Goal: Transaction & Acquisition: Purchase product/service

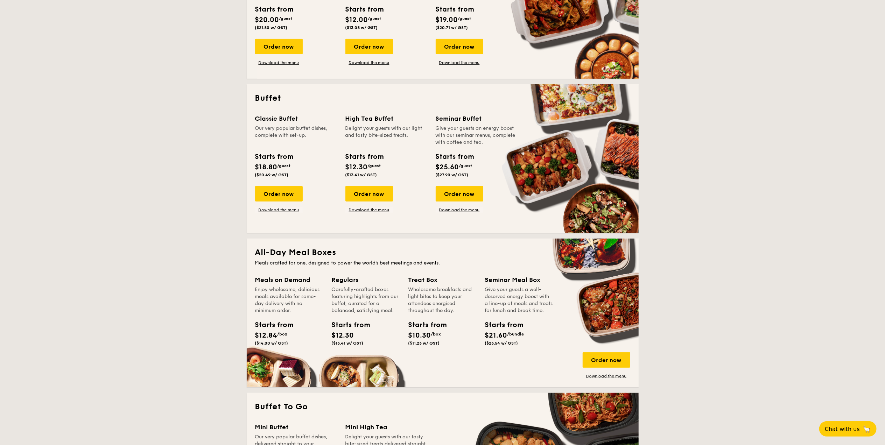
scroll to position [326, 0]
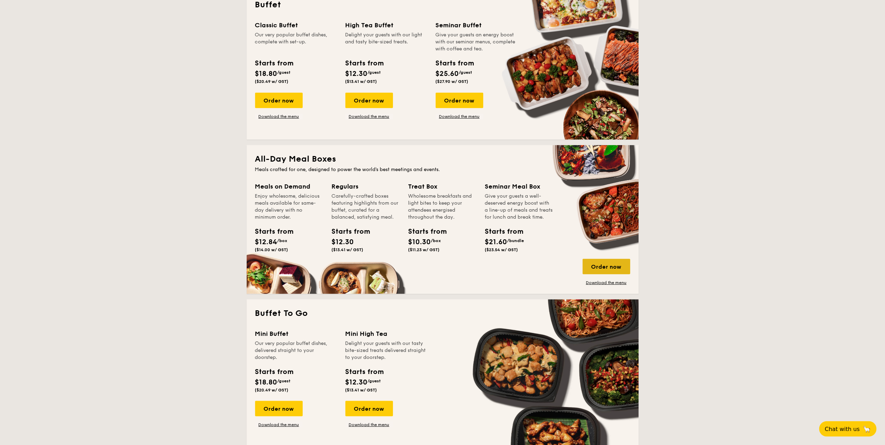
click at [608, 267] on div "Order now" at bounding box center [606, 266] width 48 height 15
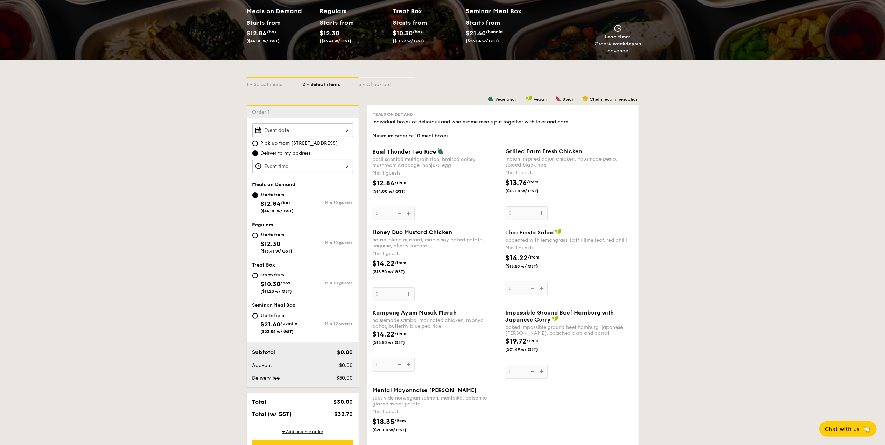
scroll to position [93, 0]
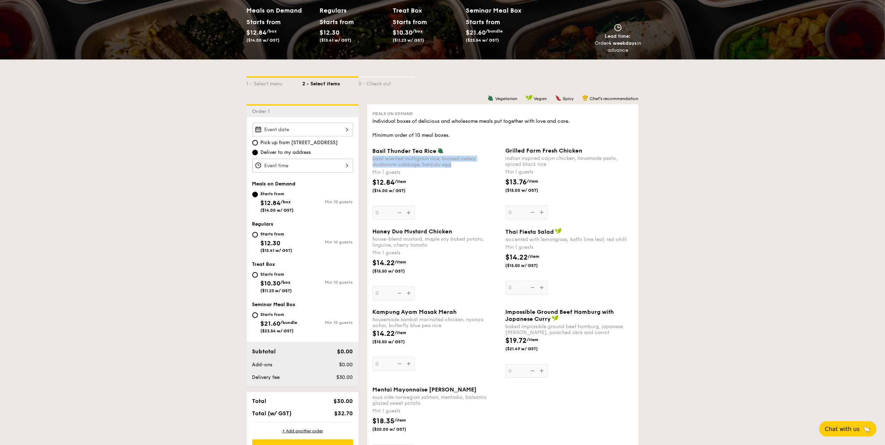
drag, startPoint x: 454, startPoint y: 165, endPoint x: 371, endPoint y: 158, distance: 82.8
click at [371, 158] on div "Basil Thunder Tea [PERSON_NAME] scented multigrain rice, braised celery mushroo…" at bounding box center [436, 183] width 133 height 72
copy div "basil scented multigrain rice, braised celery mushroom cabbage, hanjuku egg"
click at [474, 192] on div "$12.84 /item ($14.00 w/ GST)" at bounding box center [436, 189] width 133 height 24
click at [414, 206] on input "0" at bounding box center [393, 213] width 42 height 14
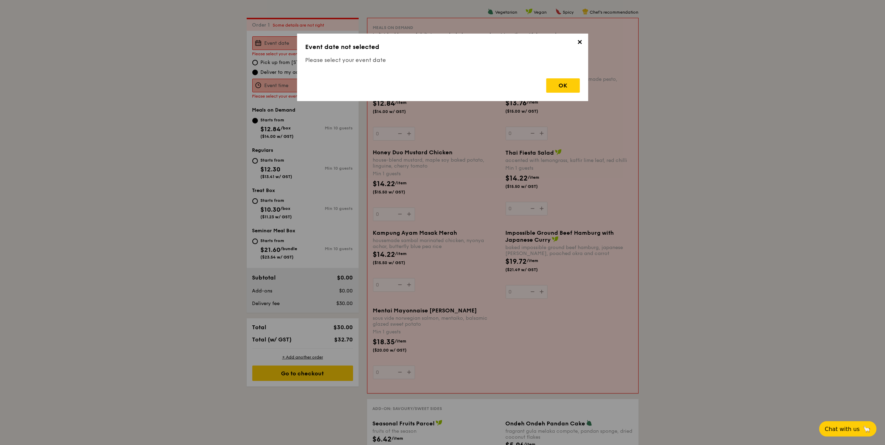
scroll to position [187, 0]
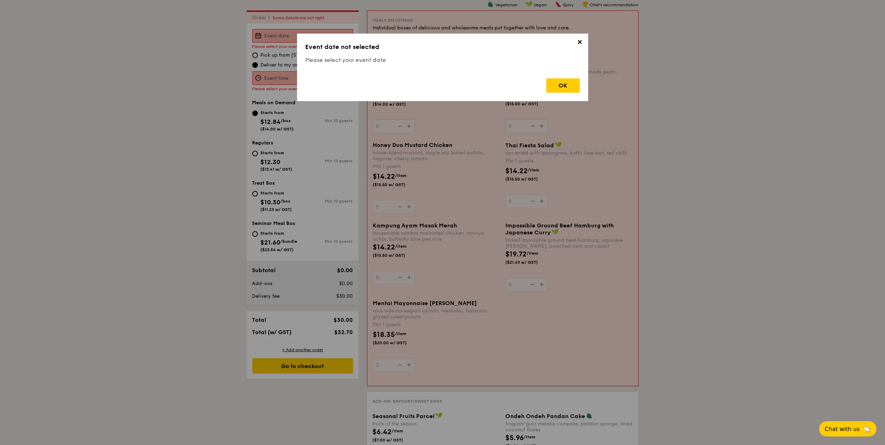
click at [575, 41] on span "✕" at bounding box center [580, 43] width 10 height 10
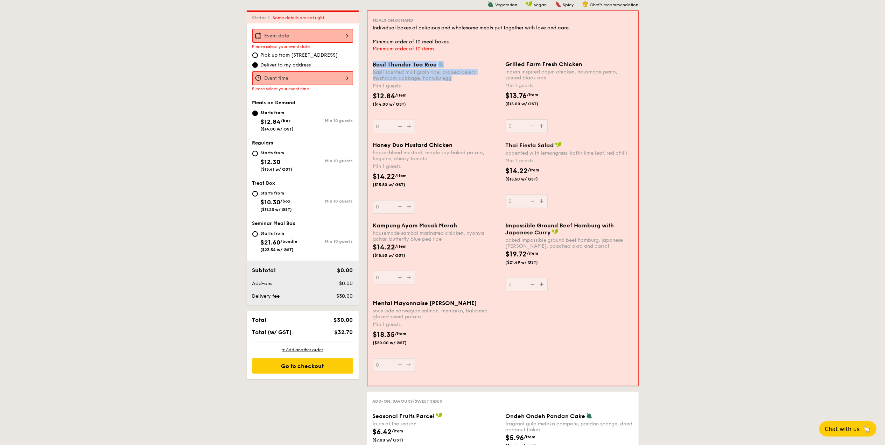
drag, startPoint x: 452, startPoint y: 80, endPoint x: 373, endPoint y: 62, distance: 81.1
click at [373, 62] on div "Basil Thunder Tea [PERSON_NAME] scented multigrain rice, braised celery mushroo…" at bounding box center [436, 71] width 127 height 20
copy div "Basil Thunder Tea [PERSON_NAME] scented multigrain rice, braised celery mushroo…"
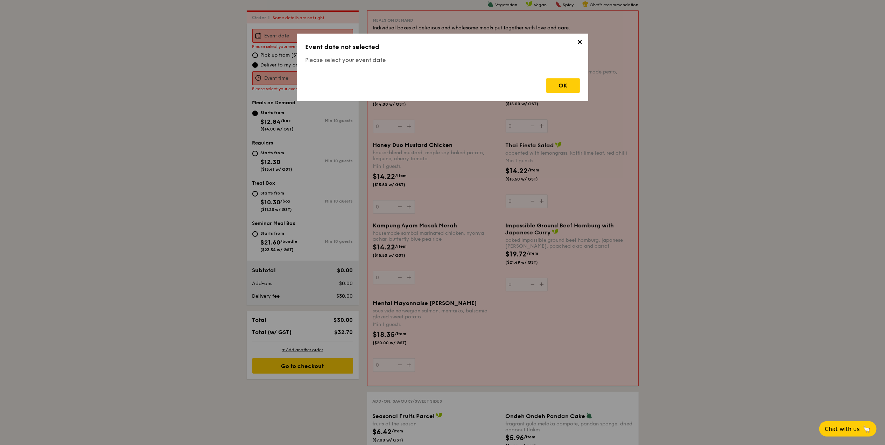
click at [577, 43] on span "✕" at bounding box center [580, 43] width 10 height 10
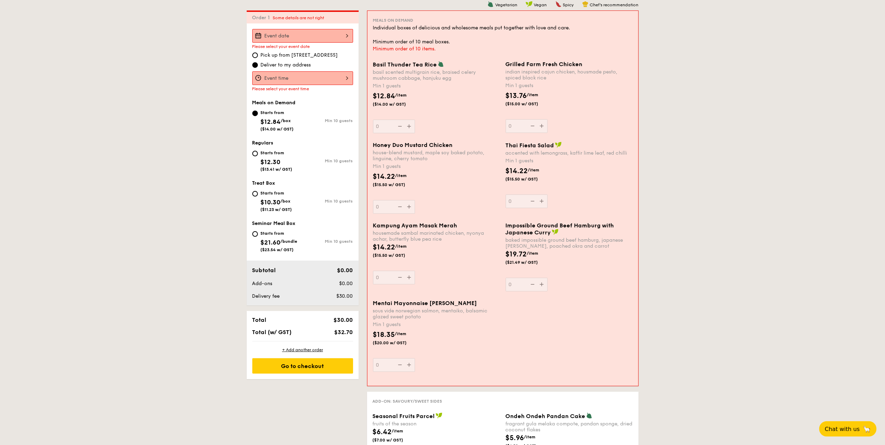
click at [255, 156] on input "Starts from $12.30 ($13.41 w/ GST) Min 10 guests" at bounding box center [255, 154] width 6 height 6
radio input "true"
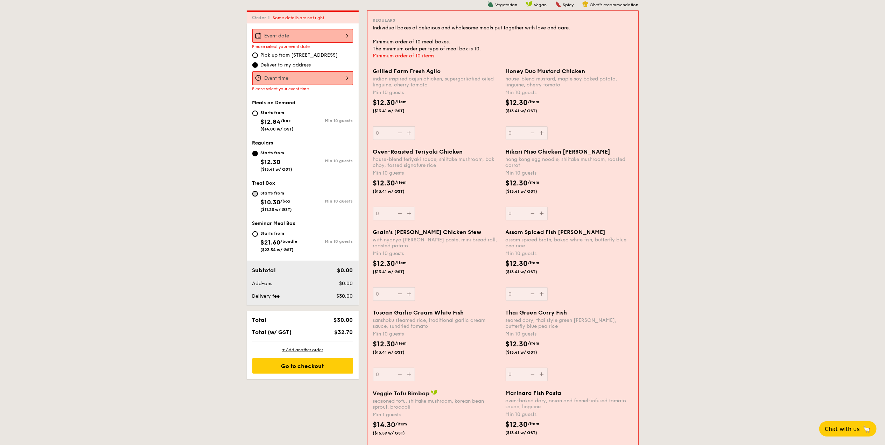
click at [255, 193] on input "Starts from $10.30 /box ($11.23 w/ GST) Min 10 guests" at bounding box center [255, 194] width 6 height 6
radio input "true"
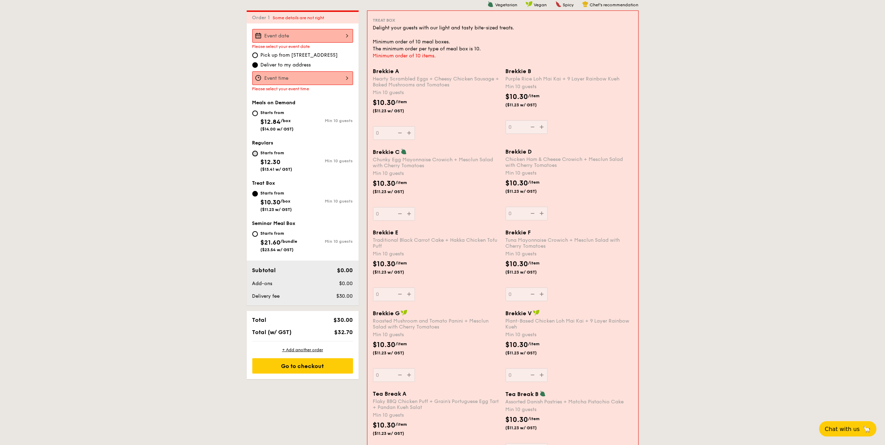
click at [256, 155] on input "Starts from $12.30 ($13.41 w/ GST) Min 10 guests" at bounding box center [255, 154] width 6 height 6
radio input "true"
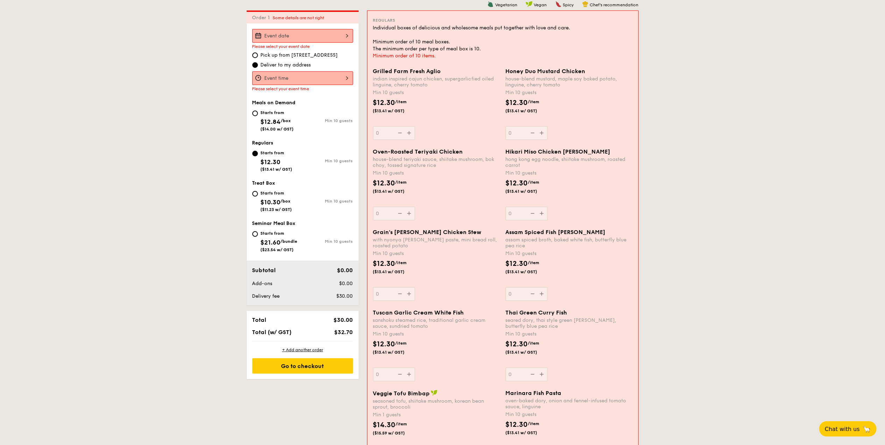
click at [458, 118] on div "$12.30 /item ($13.41 w/ GST)" at bounding box center [436, 110] width 133 height 24
click at [415, 126] on input "0" at bounding box center [394, 133] width 42 height 14
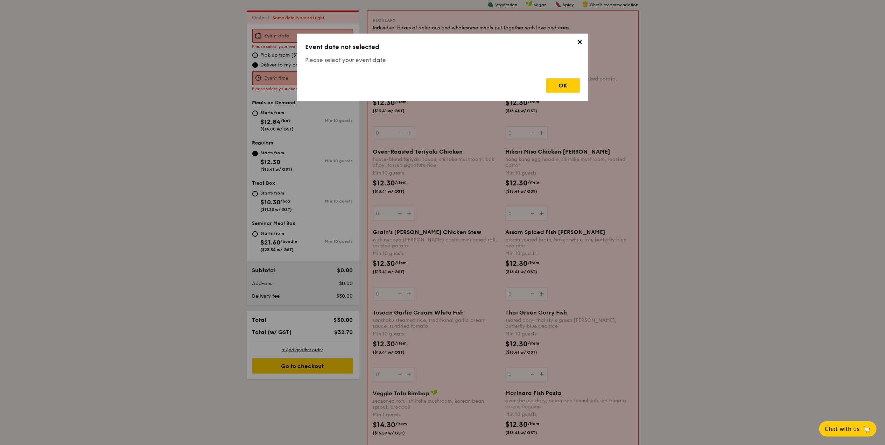
click at [581, 44] on span "✕" at bounding box center [580, 43] width 10 height 10
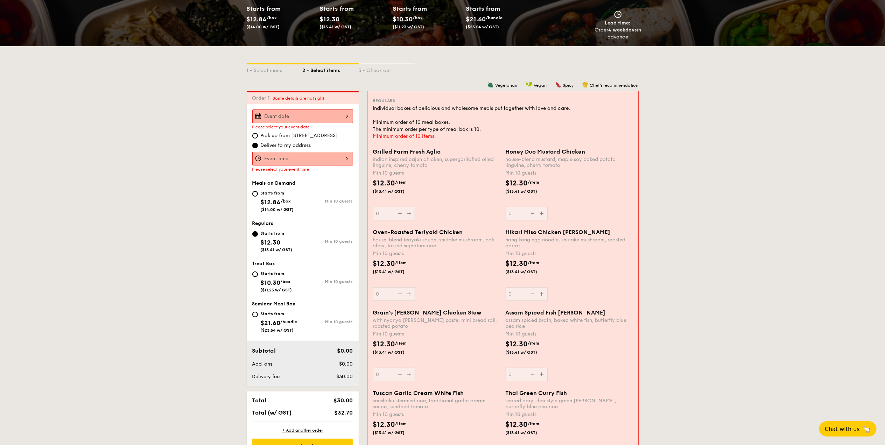
scroll to position [94, 0]
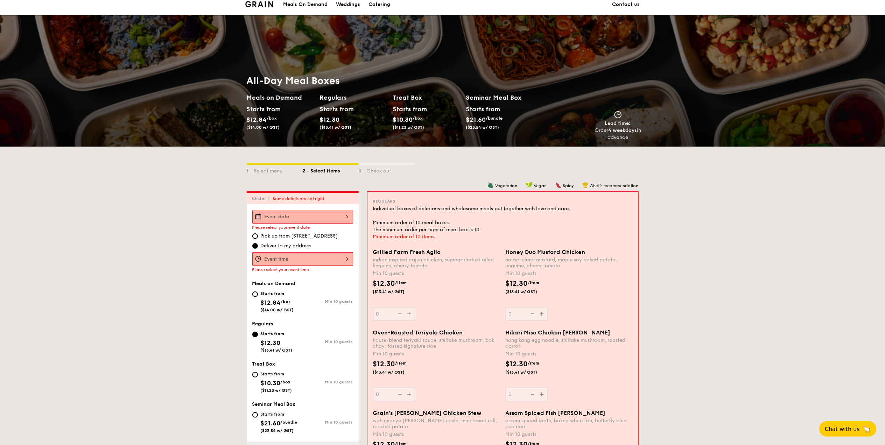
scroll to position [0, 0]
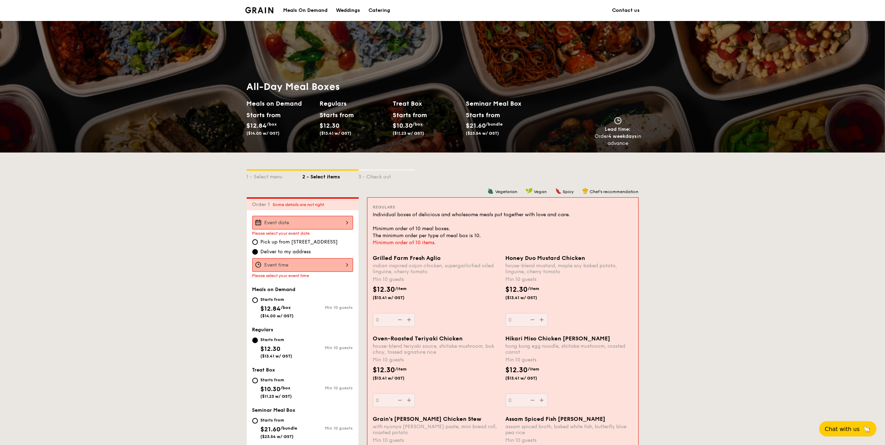
click at [256, 250] on input "Deliver to my address" at bounding box center [255, 252] width 6 height 6
click at [255, 240] on input "Pick up from [STREET_ADDRESS]" at bounding box center [255, 242] width 6 height 6
radio input "true"
drag, startPoint x: 255, startPoint y: 250, endPoint x: 265, endPoint y: 250, distance: 9.8
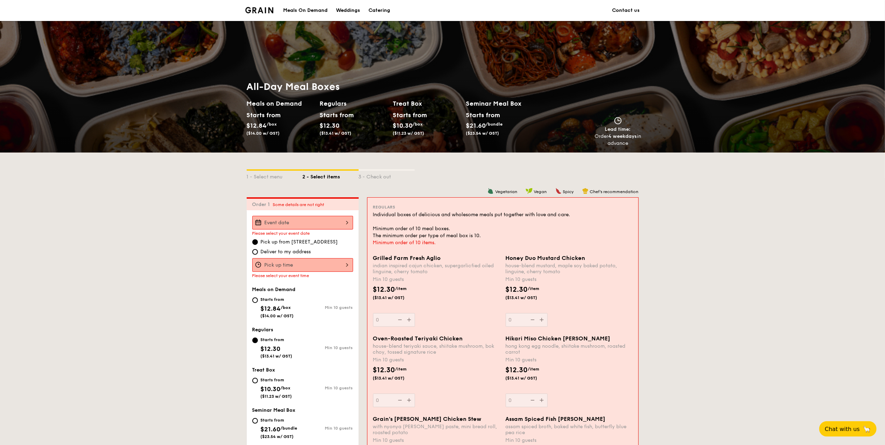
click at [255, 250] on input "Deliver to my address" at bounding box center [255, 252] width 6 height 6
radio input "true"
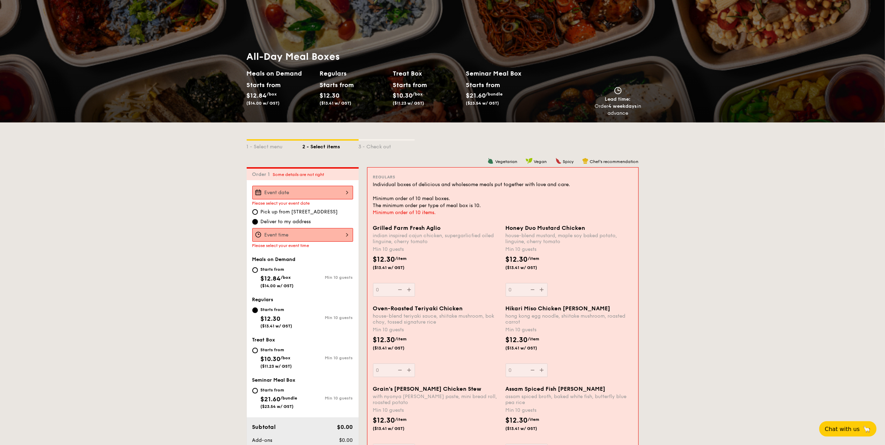
scroll to position [47, 0]
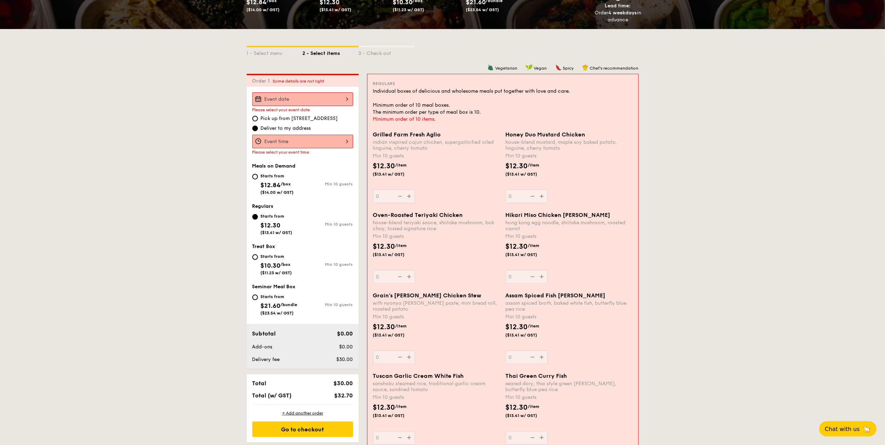
scroll to position [140, 0]
